Goal: Use online tool/utility: Utilize a website feature to perform a specific function

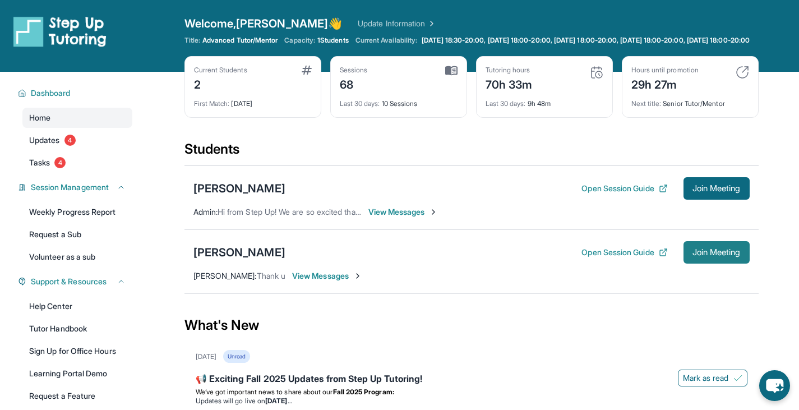
click at [403, 263] on button "Join Meeting" at bounding box center [716, 252] width 66 height 22
click at [403, 256] on span "Join Meeting" at bounding box center [716, 252] width 48 height 7
click at [707, 256] on span "Join Meeting" at bounding box center [716, 252] width 48 height 7
click at [709, 256] on span "Join Meeting" at bounding box center [716, 252] width 48 height 7
